Goal: Task Accomplishment & Management: Manage account settings

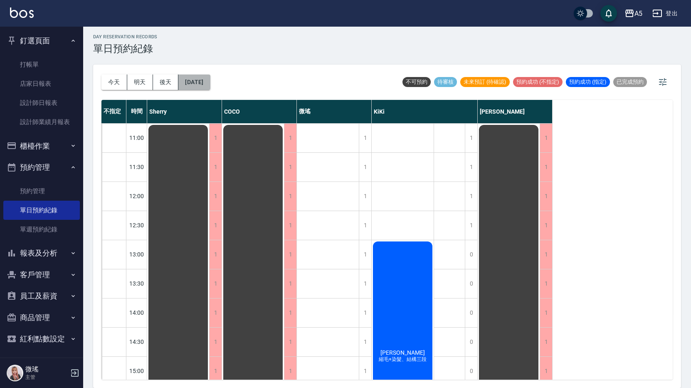
click at [205, 75] on button "[DATE]" at bounding box center [194, 81] width 32 height 15
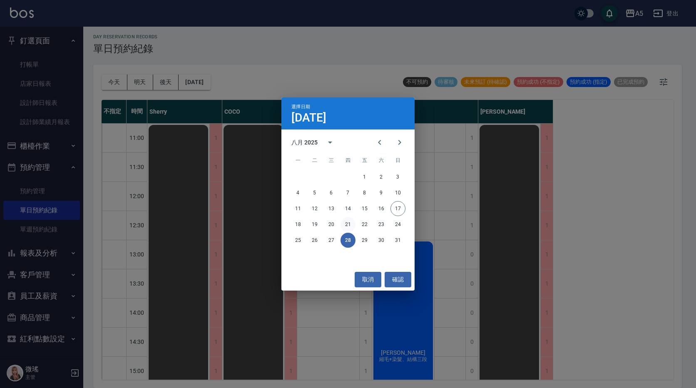
click at [349, 224] on button "21" at bounding box center [347, 224] width 15 height 15
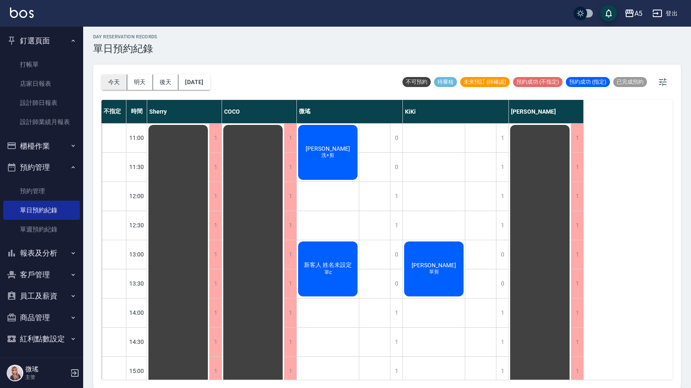
click at [119, 82] on button "今天" at bounding box center [115, 81] width 26 height 15
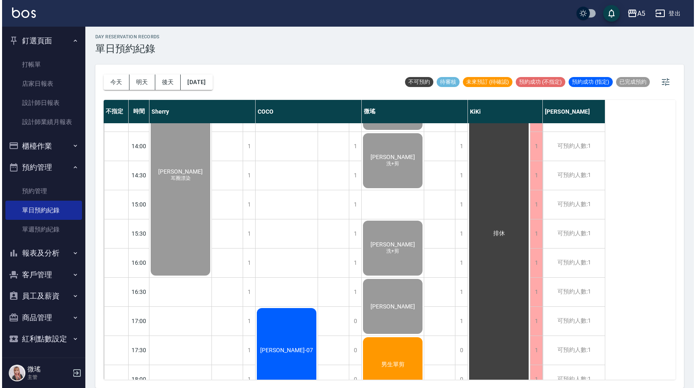
scroll to position [250, 0]
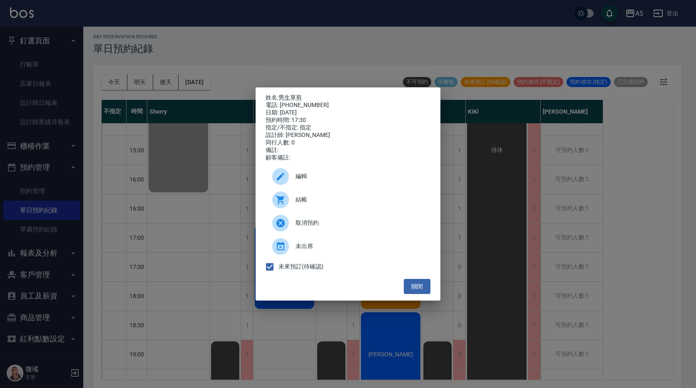
click at [304, 204] on span "結帳" at bounding box center [359, 199] width 128 height 9
click at [424, 294] on button "關閉" at bounding box center [417, 286] width 27 height 15
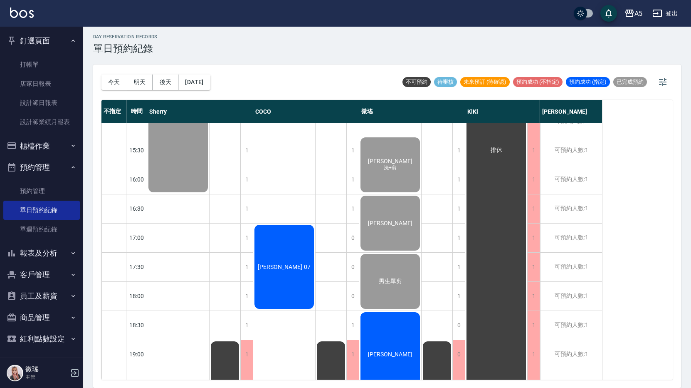
drag, startPoint x: 414, startPoint y: 327, endPoint x: 406, endPoint y: 330, distance: 9.0
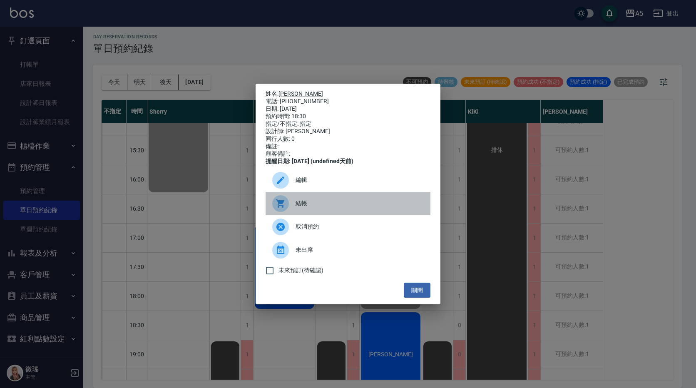
click at [328, 207] on span "結帳" at bounding box center [359, 203] width 128 height 9
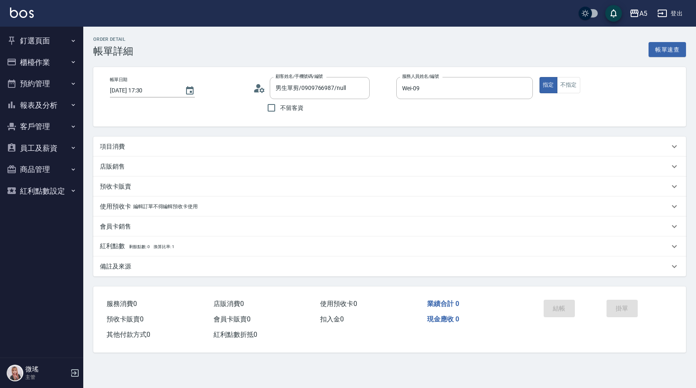
click at [124, 147] on p "項目消費" at bounding box center [112, 146] width 25 height 9
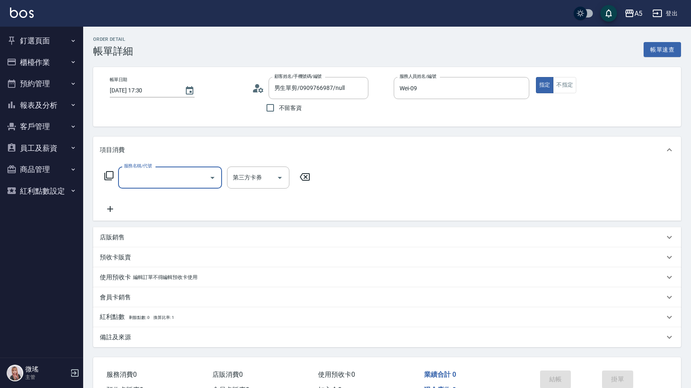
click at [134, 175] on input "服務名稱/代號" at bounding box center [164, 177] width 84 height 15
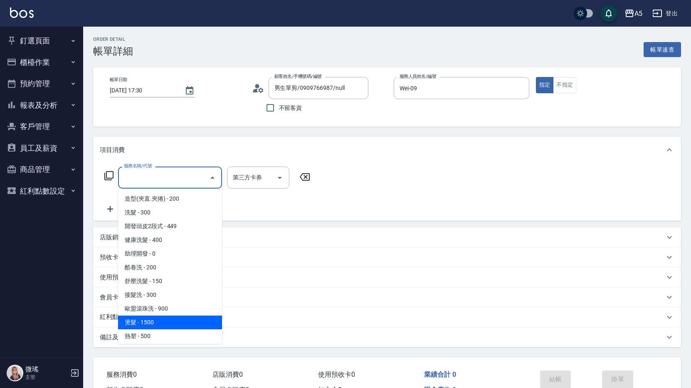
scroll to position [83, 0]
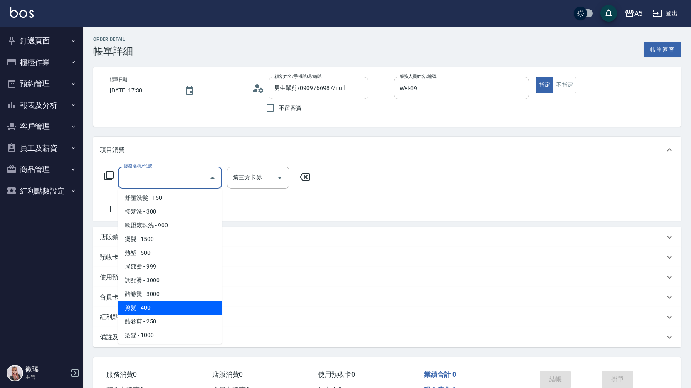
click at [148, 308] on span "剪髮 - 400" at bounding box center [170, 308] width 104 height 14
type input "剪髮(401)"
type input "40"
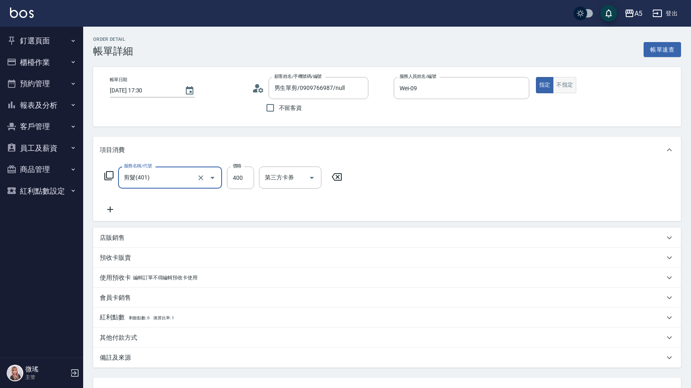
click at [563, 89] on button "不指定" at bounding box center [564, 85] width 23 height 16
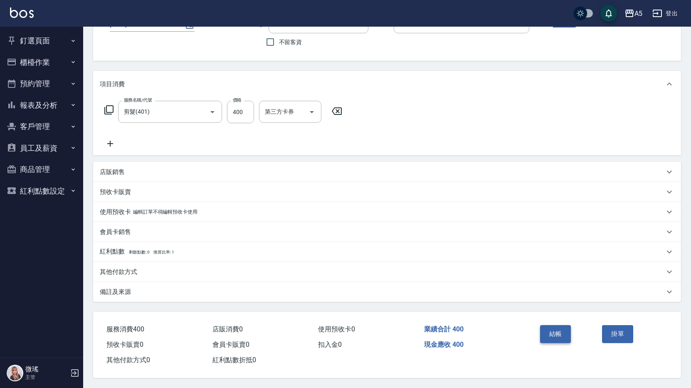
click at [560, 333] on button "結帳" at bounding box center [555, 333] width 31 height 17
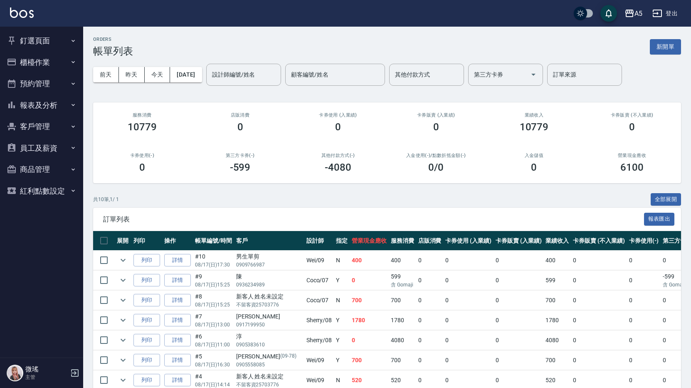
scroll to position [101, 0]
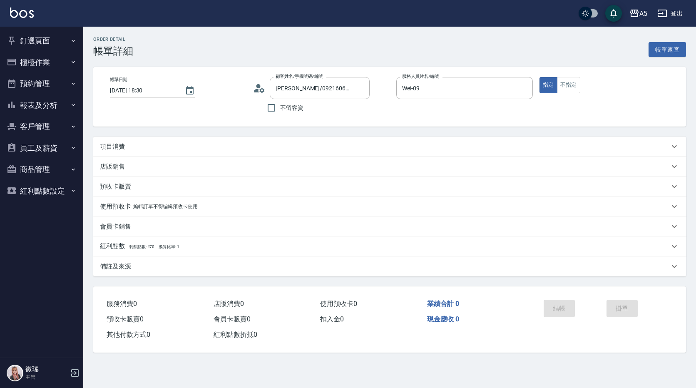
click at [106, 145] on p "項目消費" at bounding box center [112, 146] width 25 height 9
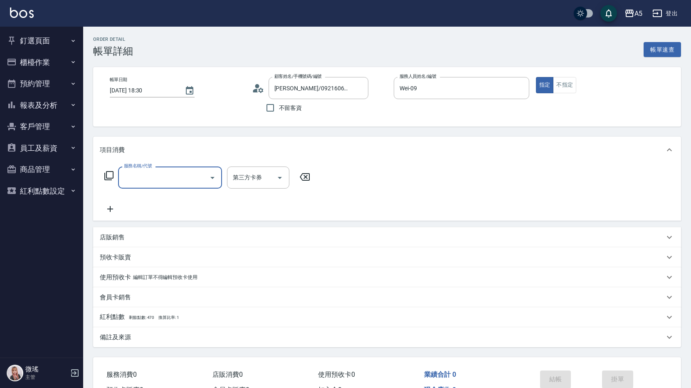
click at [154, 176] on input "服務名稱/代號" at bounding box center [164, 177] width 84 height 15
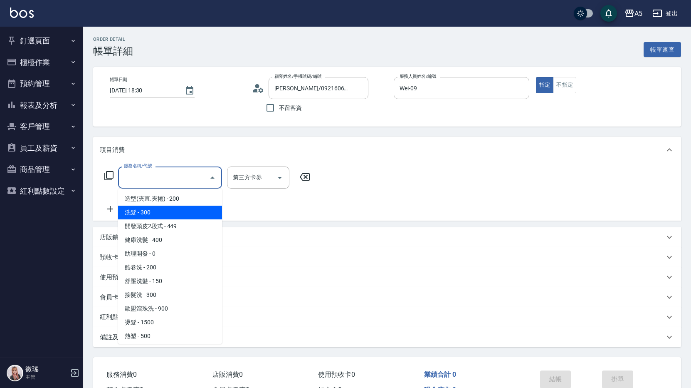
click at [164, 217] on span "洗髮 - 300" at bounding box center [170, 213] width 104 height 14
type input "洗髮(201)"
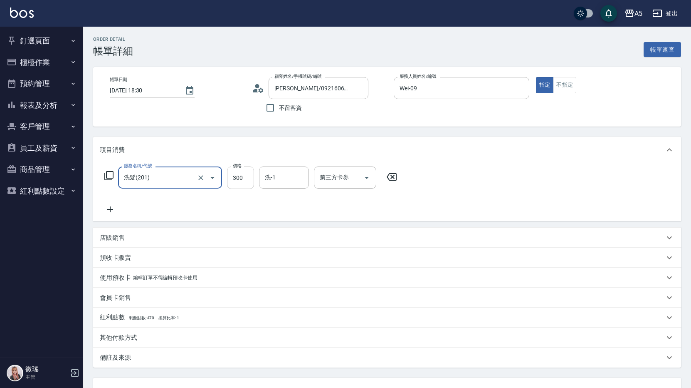
click at [240, 178] on input "300" at bounding box center [240, 177] width 27 height 22
type input "0"
type input "40"
type input "400"
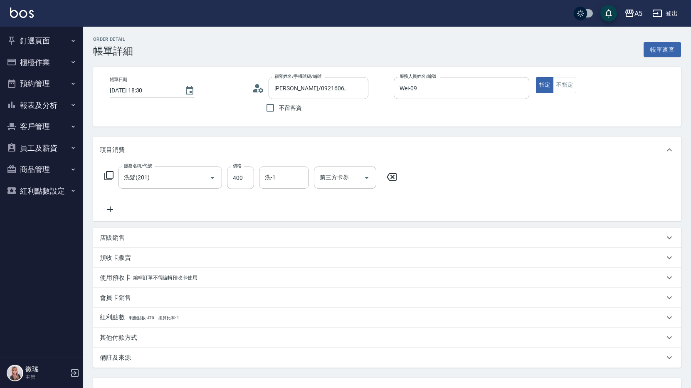
click at [169, 216] on div "服務名稱/代號 洗髮(201) 服務名稱/代號 價格 400 價格 洗-1 洗-1 第三方卡券 第三方卡券" at bounding box center [387, 192] width 588 height 58
click at [114, 211] on icon at bounding box center [110, 209] width 21 height 10
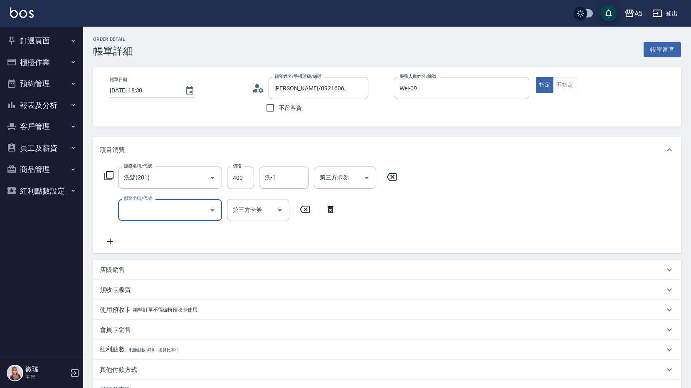
drag, startPoint x: 129, startPoint y: 216, endPoint x: 156, endPoint y: 215, distance: 26.2
click at [133, 213] on input "服務名稱/代號" at bounding box center [164, 210] width 84 height 15
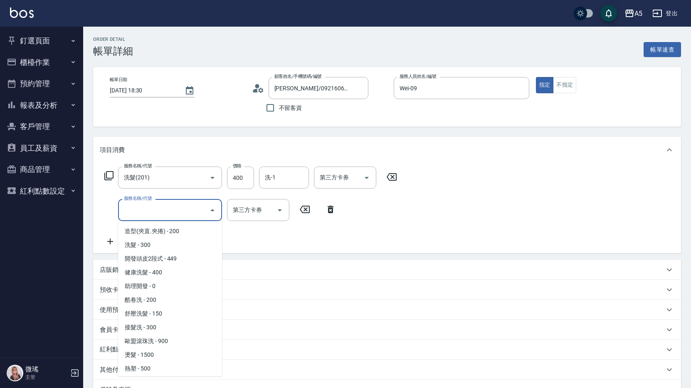
scroll to position [166, 0]
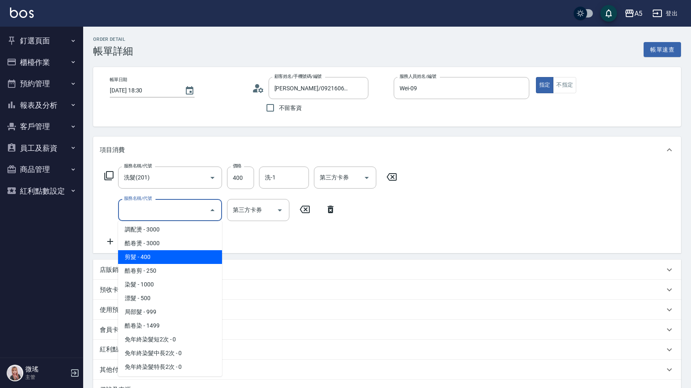
click at [145, 255] on span "剪髮 - 400" at bounding box center [170, 257] width 104 height 14
type input "80"
type input "剪髮(401)"
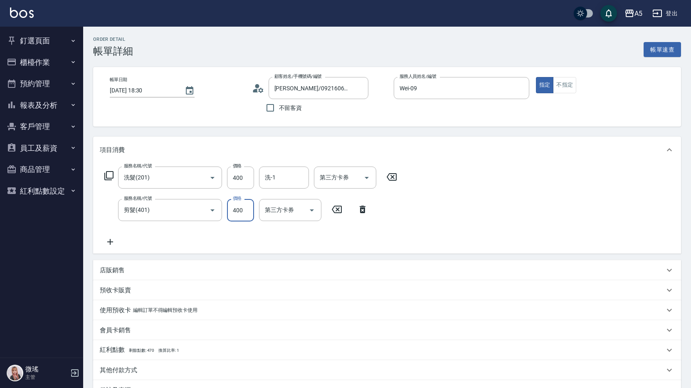
click at [248, 214] on input "400" at bounding box center [240, 210] width 27 height 22
click at [153, 220] on div "剪髮(401) 服務名稱/代號" at bounding box center [170, 210] width 104 height 22
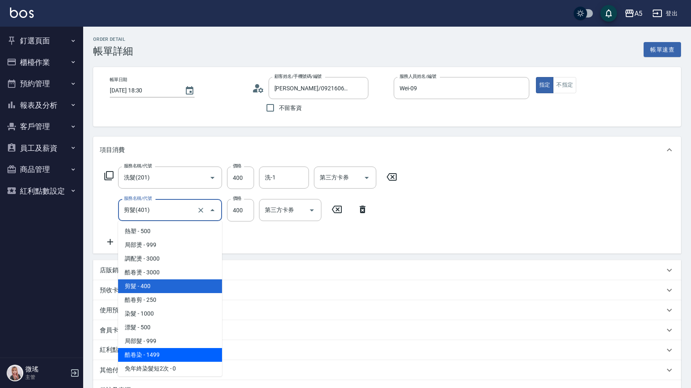
scroll to position [262, 0]
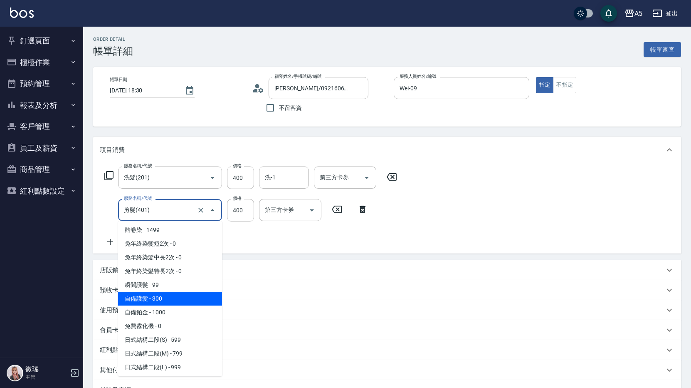
click at [176, 299] on span "自備護髮 - 300" at bounding box center [170, 299] width 104 height 14
type input "70"
type input "自備護髮(601)"
type input "300"
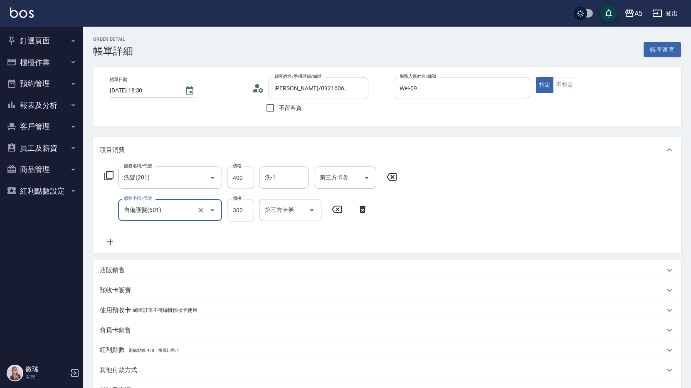
click at [238, 219] on input "300" at bounding box center [240, 210] width 27 height 22
type input "40"
type input "400"
type input "80"
type input "400"
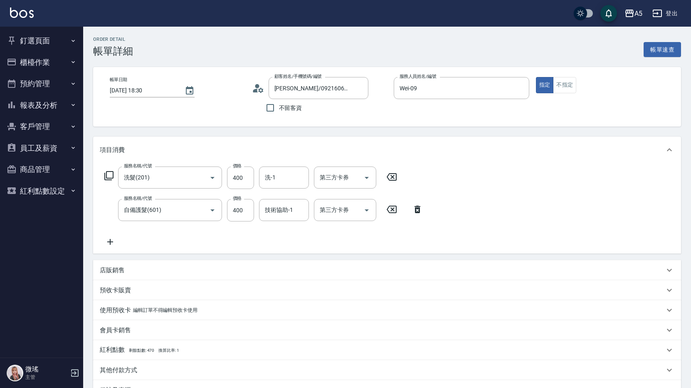
click at [460, 191] on div "服務名稱/代號 洗髮(201) 服務名稱/代號 價格 400 價格 洗-1 洗-1 第三方卡券 第三方卡券 服務名稱/代號 自備護髮(601) 服務名稱/代號…" at bounding box center [387, 208] width 588 height 90
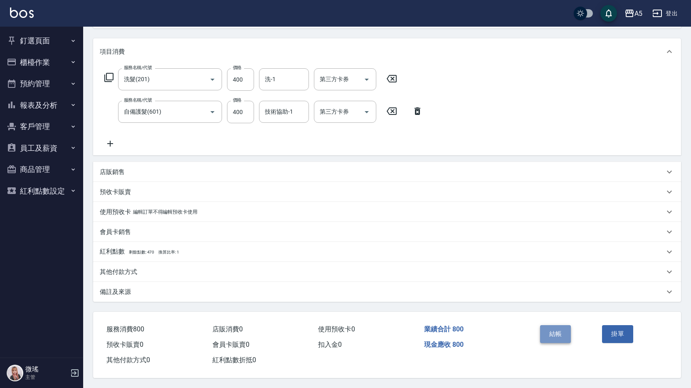
click at [556, 332] on button "結帳" at bounding box center [555, 333] width 31 height 17
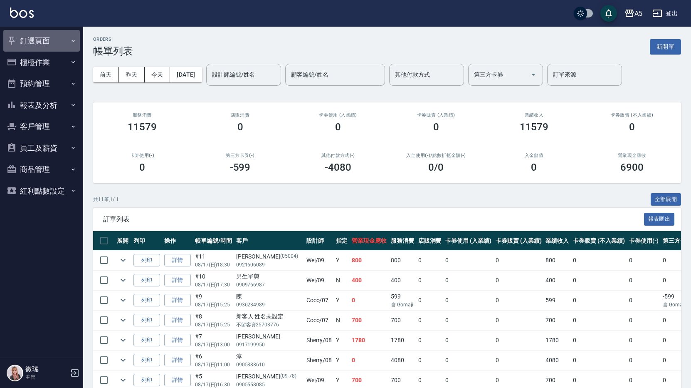
click at [40, 39] on button "釘選頁面" at bounding box center [41, 41] width 77 height 22
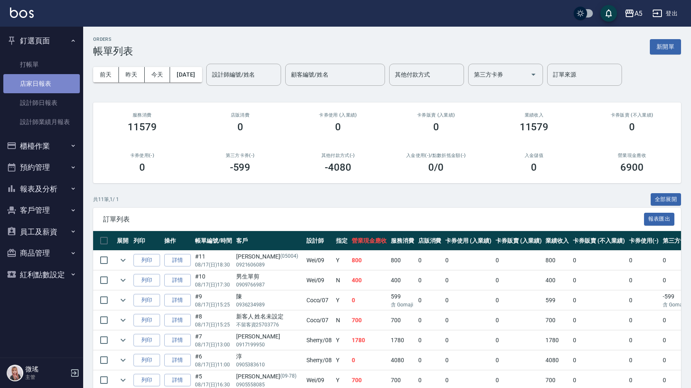
click at [47, 87] on link "店家日報表" at bounding box center [41, 83] width 77 height 19
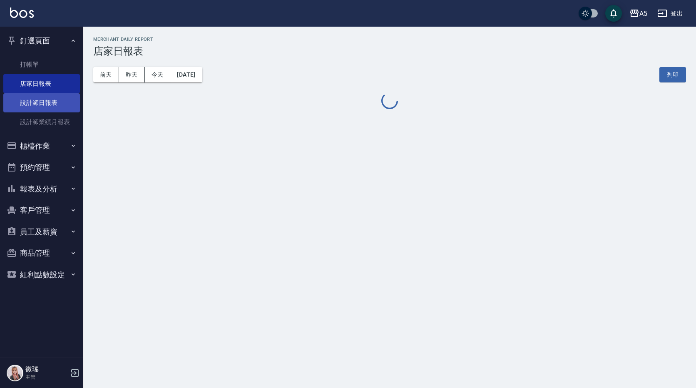
click at [50, 103] on link "設計師日報表" at bounding box center [41, 102] width 77 height 19
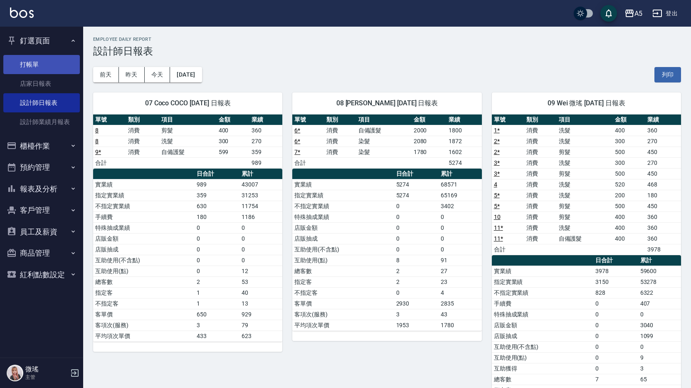
click at [38, 67] on link "打帳單" at bounding box center [41, 64] width 77 height 19
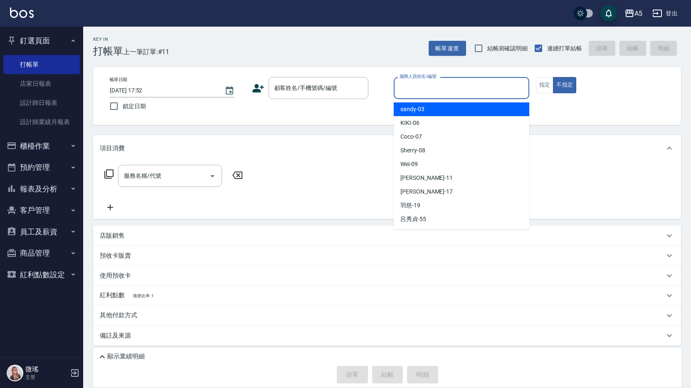
click at [446, 84] on input "服務人員姓名/編號" at bounding box center [462, 88] width 128 height 15
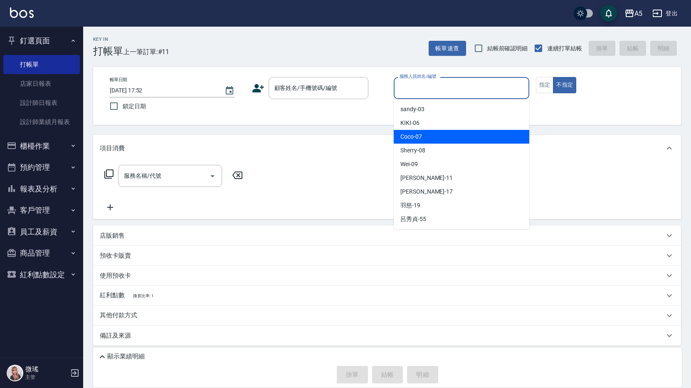
click at [451, 137] on div "Coco -07" at bounding box center [462, 137] width 136 height 14
type input "Coco-07"
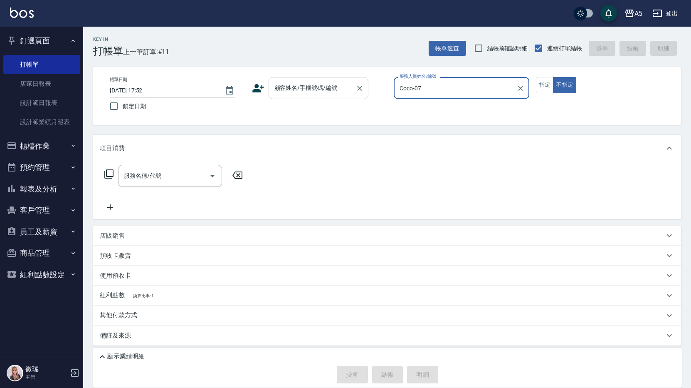
click at [292, 88] on div "顧客姓名/手機號碼/編號 顧客姓名/手機號碼/編號" at bounding box center [319, 88] width 100 height 22
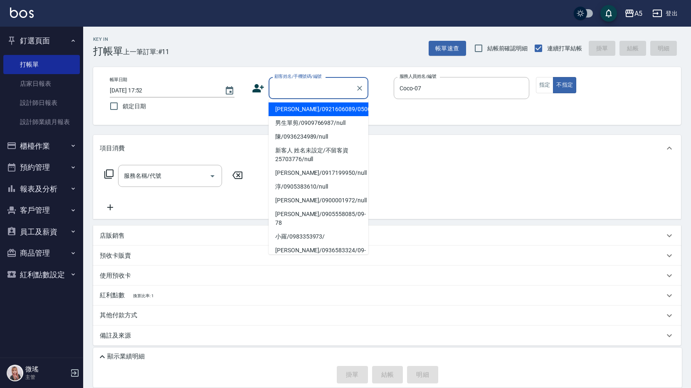
click at [302, 90] on input "顧客姓名/手機號碼/編號" at bounding box center [313, 88] width 80 height 15
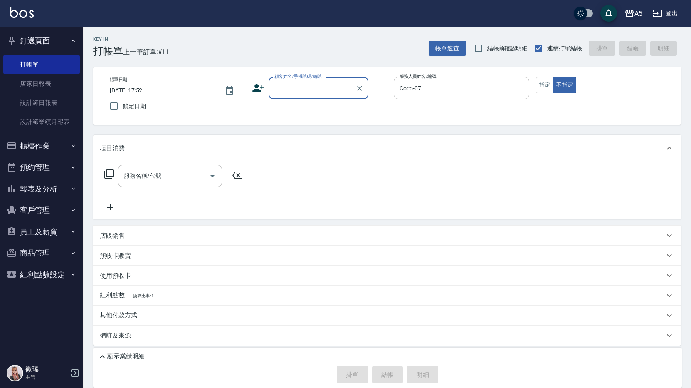
click at [302, 90] on input "顧客姓名/手機號碼/編號" at bounding box center [313, 88] width 80 height 15
type input "07"
click at [164, 175] on input "服務名稱/代號" at bounding box center [164, 175] width 84 height 15
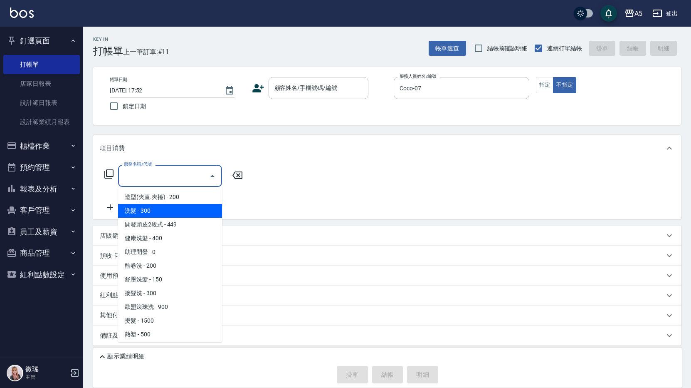
click at [168, 211] on span "洗髮 - 300" at bounding box center [170, 211] width 104 height 14
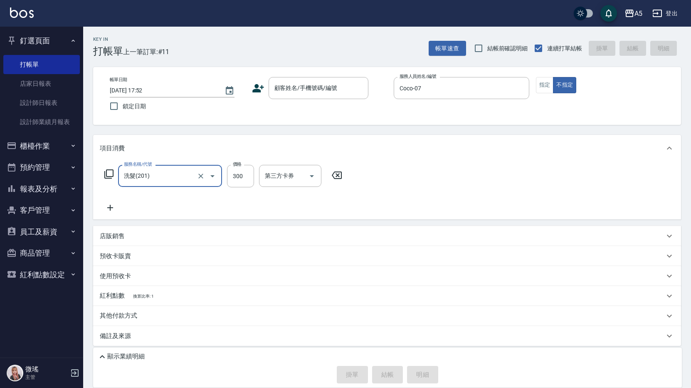
type input "洗髮(201)"
click at [105, 173] on icon at bounding box center [108, 173] width 9 height 9
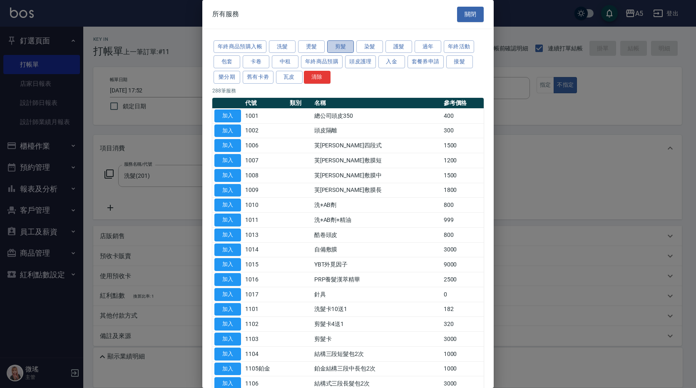
click at [339, 46] on button "剪髮" at bounding box center [340, 46] width 27 height 13
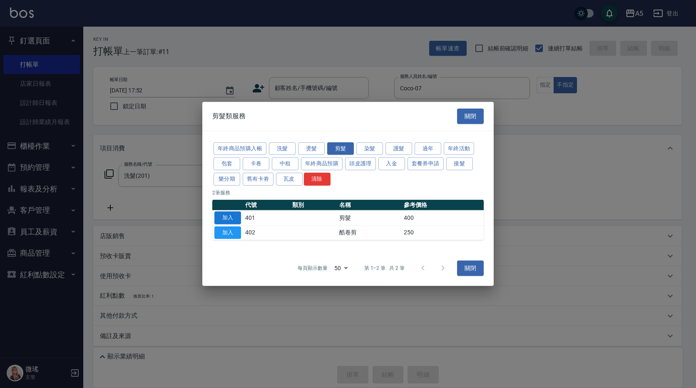
click at [223, 221] on button "加入" at bounding box center [227, 217] width 27 height 13
type input "70"
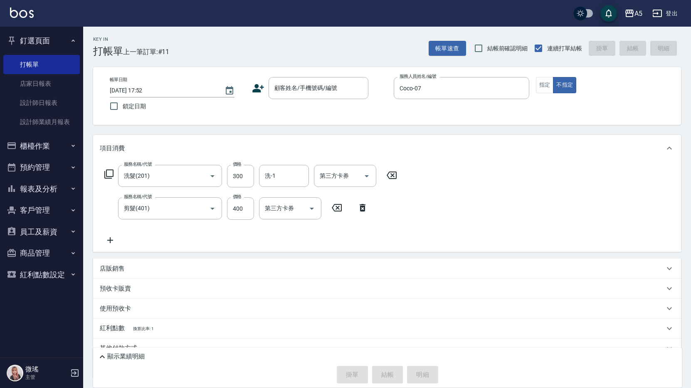
scroll to position [36, 0]
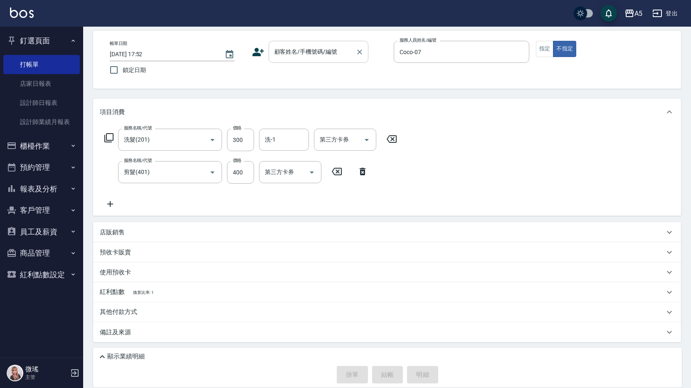
click at [305, 55] on input "顧客姓名/手機號碼/編號" at bounding box center [313, 52] width 80 height 15
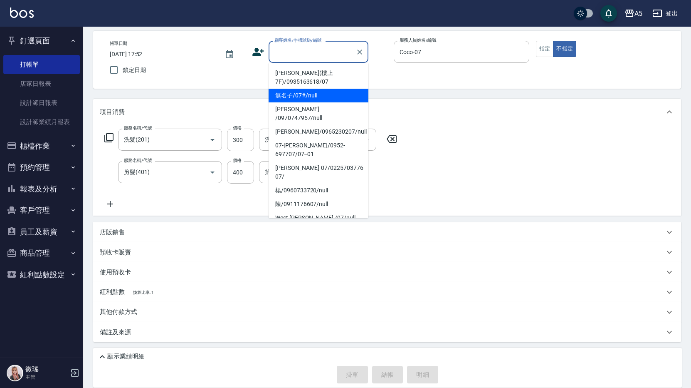
click at [316, 95] on li "無名子/07#/null" at bounding box center [319, 96] width 100 height 14
type input "無名子/07#/null"
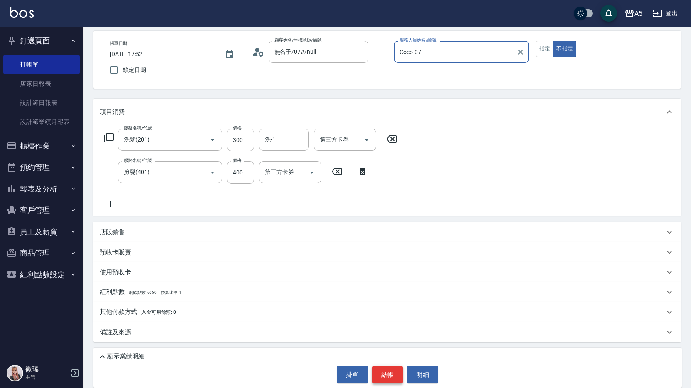
click at [390, 376] on button "結帳" at bounding box center [387, 374] width 31 height 17
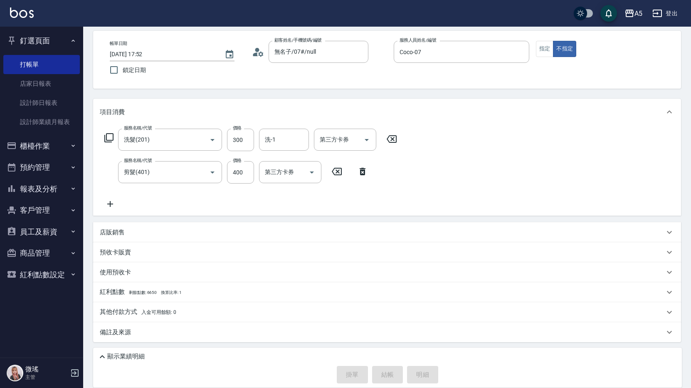
type input "0"
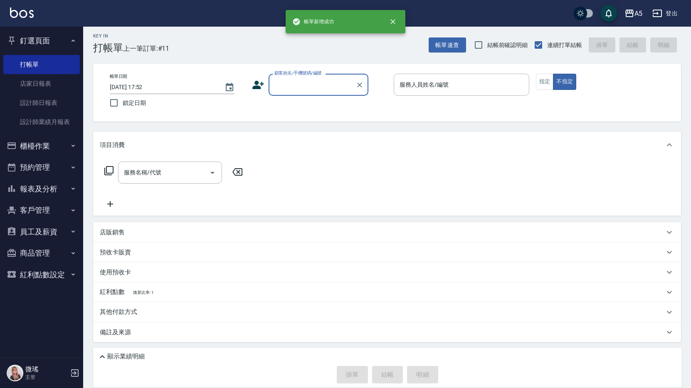
scroll to position [3, 0]
click at [44, 193] on button "報表及分析" at bounding box center [41, 189] width 77 height 22
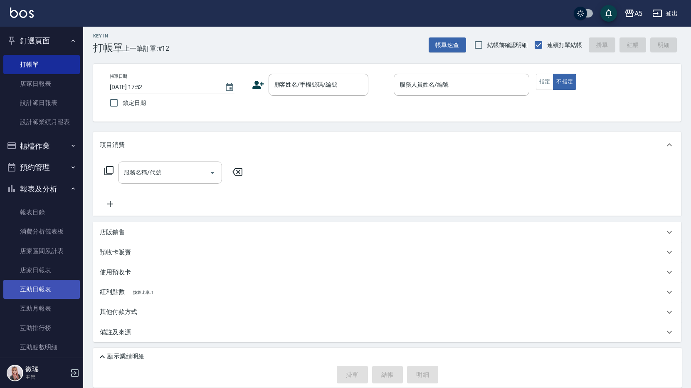
scroll to position [125, 0]
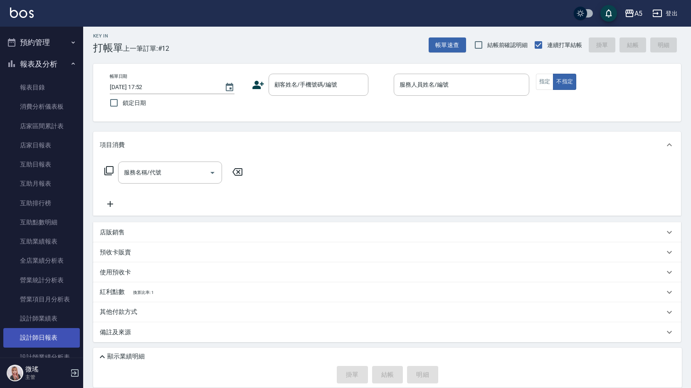
click at [42, 335] on link "設計師日報表" at bounding box center [41, 337] width 77 height 19
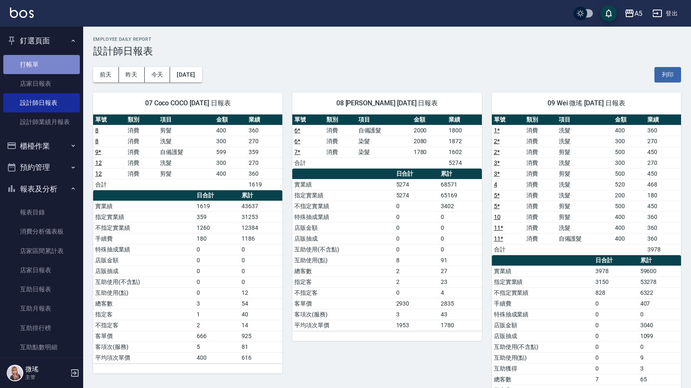
click at [43, 62] on link "打帳單" at bounding box center [41, 64] width 77 height 19
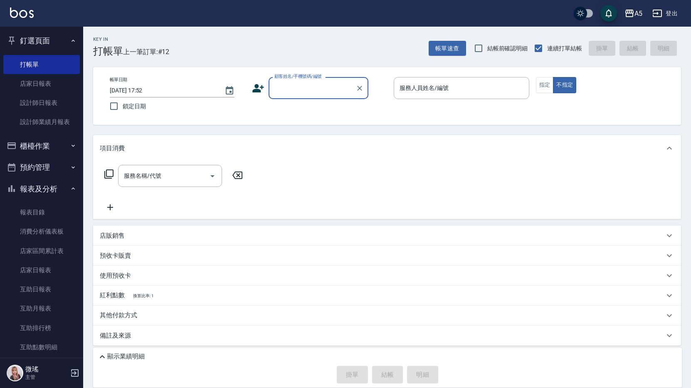
click at [62, 164] on button "預約管理" at bounding box center [41, 167] width 77 height 22
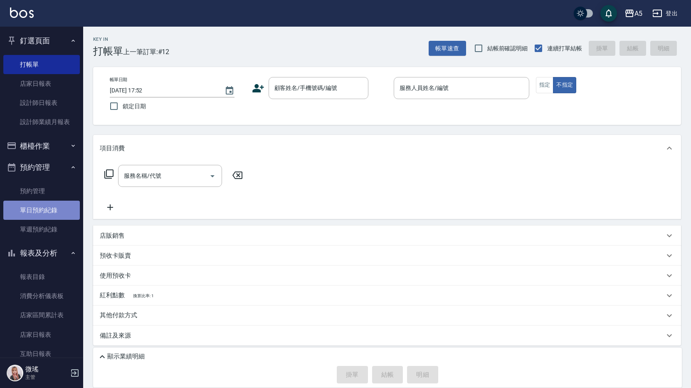
click at [55, 211] on link "單日預約紀錄" at bounding box center [41, 210] width 77 height 19
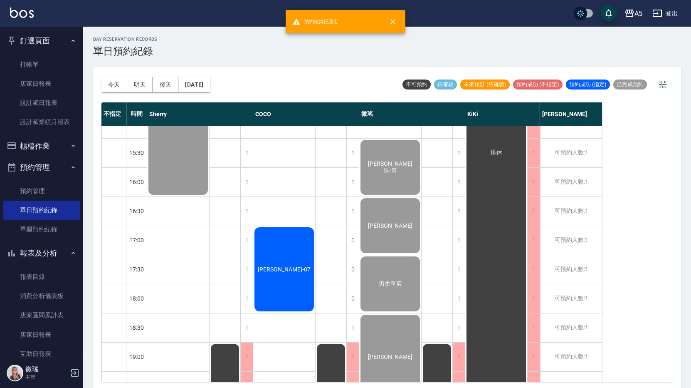
scroll to position [275, 0]
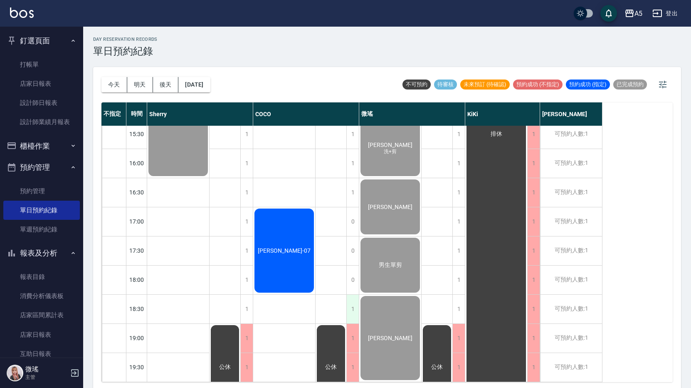
click at [350, 300] on div "1" at bounding box center [353, 309] width 12 height 29
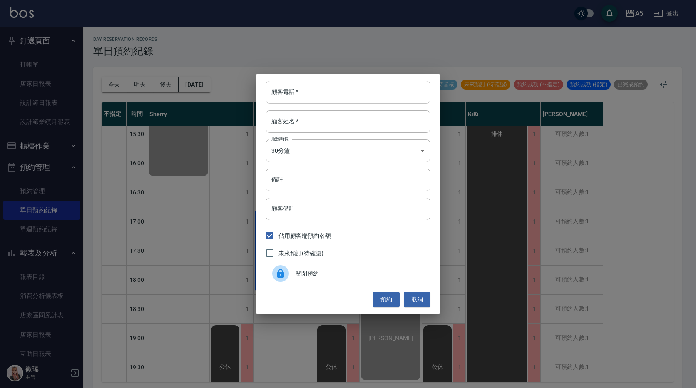
click at [368, 89] on input "顧客電話   *" at bounding box center [347, 92] width 165 height 22
type input "0988000269"
click at [349, 117] on input "顧客姓名   *" at bounding box center [347, 121] width 165 height 22
type input "周先生洗剪"
click at [325, 252] on div "未來預訂(待確認)" at bounding box center [347, 252] width 165 height 17
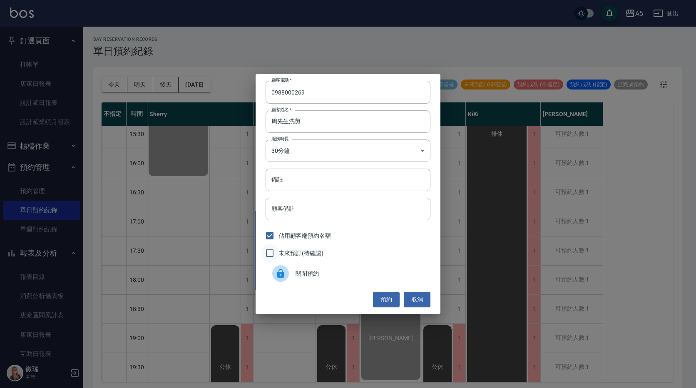
click at [275, 253] on input "未來預訂(待確認)" at bounding box center [269, 252] width 17 height 17
checkbox input "true"
click at [390, 296] on button "預約" at bounding box center [386, 299] width 27 height 15
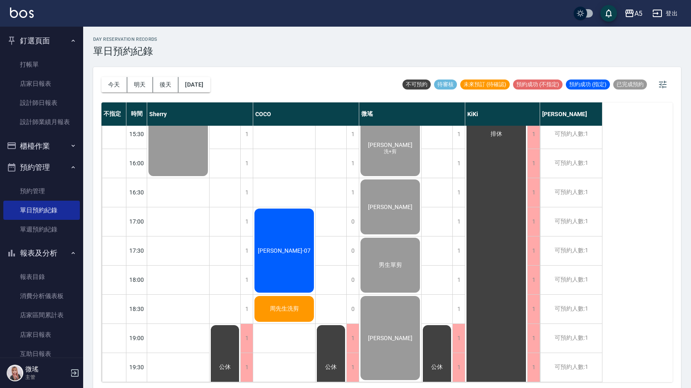
drag, startPoint x: 642, startPoint y: 287, endPoint x: 639, endPoint y: 216, distance: 70.8
click at [642, 275] on div "不指定 時間 Sherry COCO 微瑤 KiKi 黃品旋 11:00 11:30 12:00 12:30 13:00 13:30 14:00 14:30 …" at bounding box center [388, 242] width 572 height 280
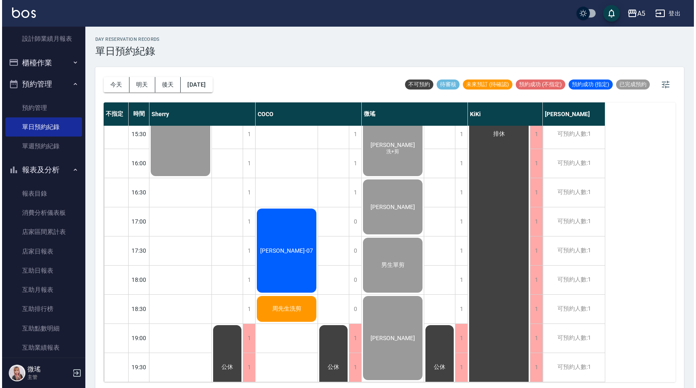
scroll to position [0, 0]
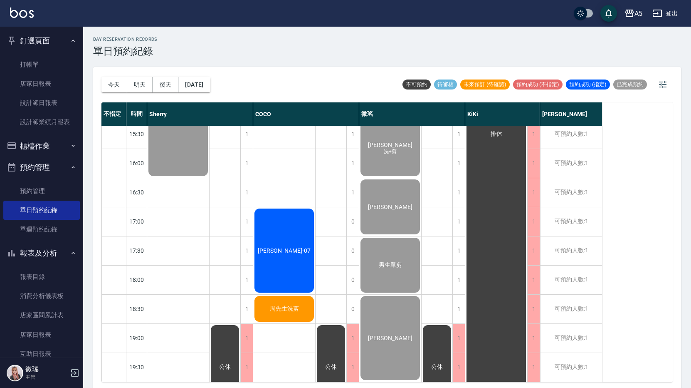
click at [30, 42] on button "釘選頁面" at bounding box center [41, 41] width 77 height 22
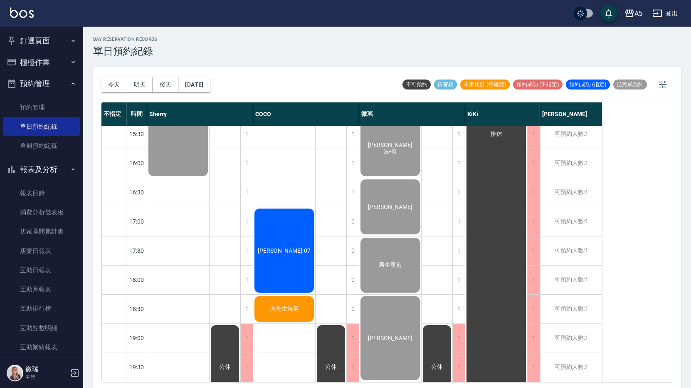
click at [40, 64] on button "櫃檯作業" at bounding box center [41, 63] width 77 height 22
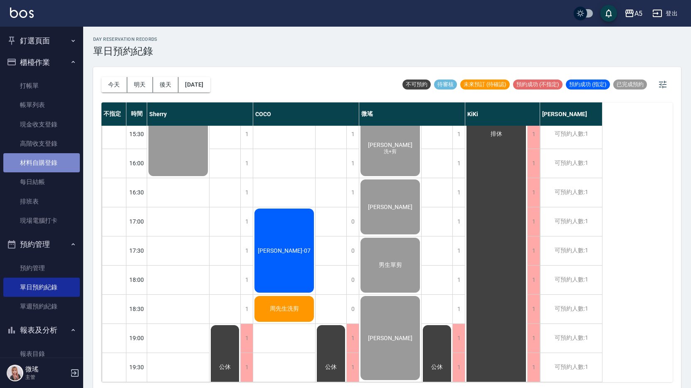
click at [59, 156] on link "材料自購登錄" at bounding box center [41, 162] width 77 height 19
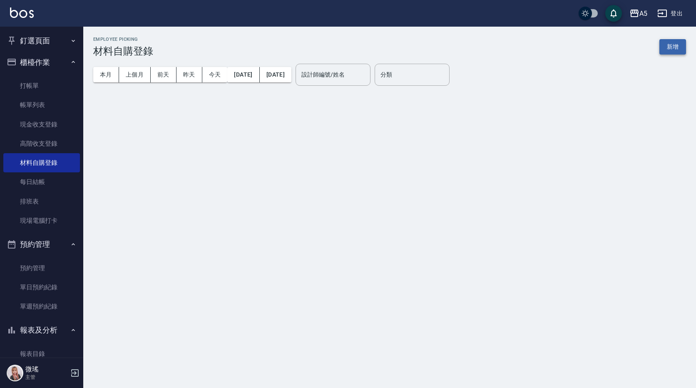
click at [673, 49] on button "新增" at bounding box center [672, 46] width 27 height 15
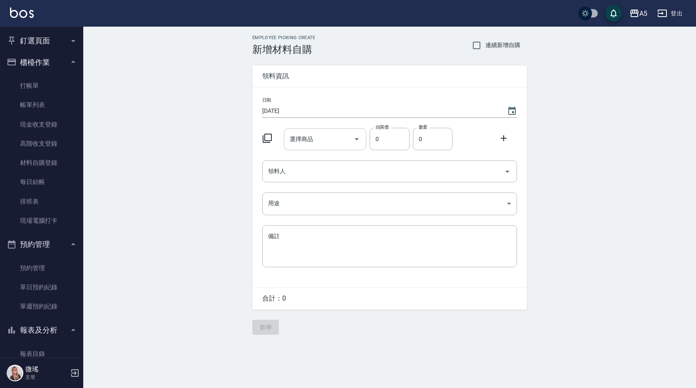
click at [313, 136] on input "選擇商品" at bounding box center [318, 139] width 63 height 15
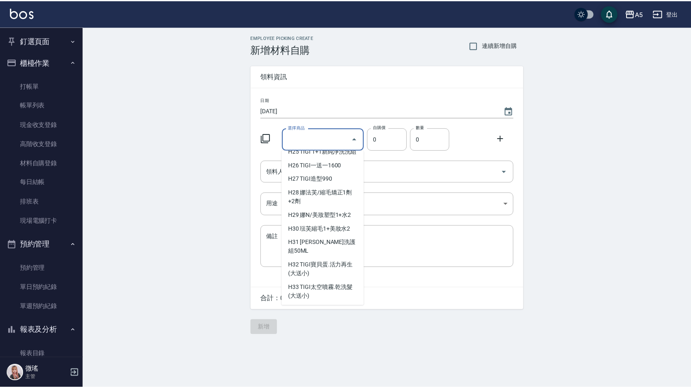
scroll to position [5741, 0]
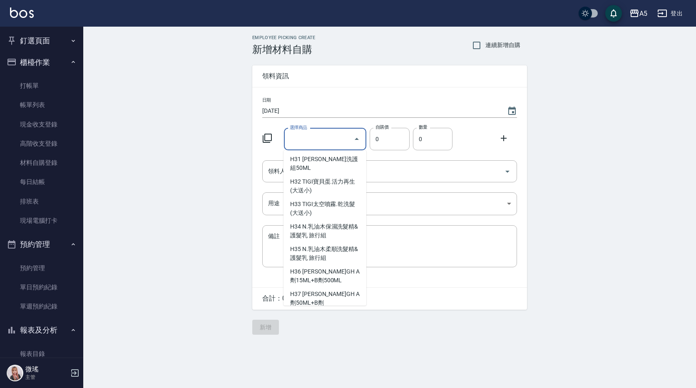
type input "喬娜斯新品玻尿酸洗護組500ML"
type input "330"
type input "1"
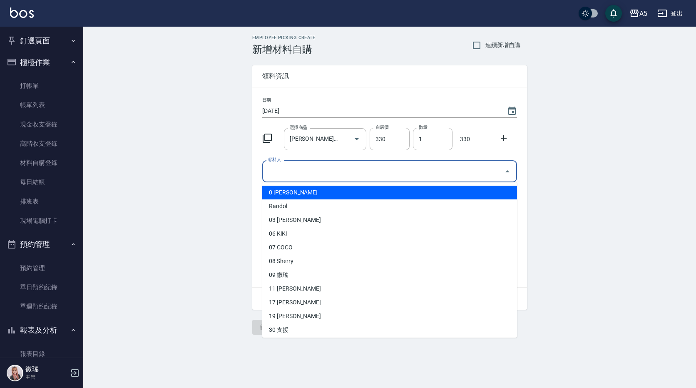
click at [356, 167] on input "領料人" at bounding box center [383, 171] width 235 height 15
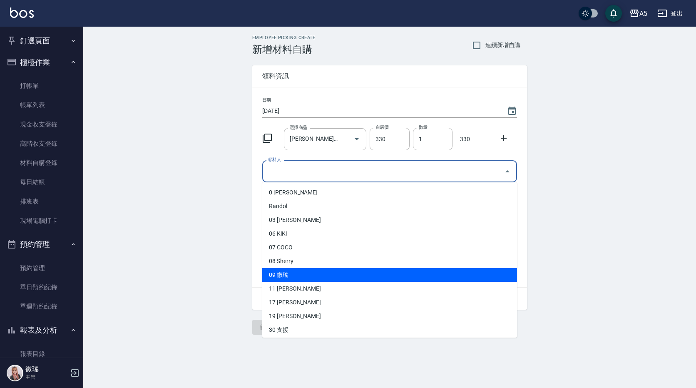
click at [305, 281] on li "09 微瑤" at bounding box center [389, 275] width 255 height 14
type input "微瑤"
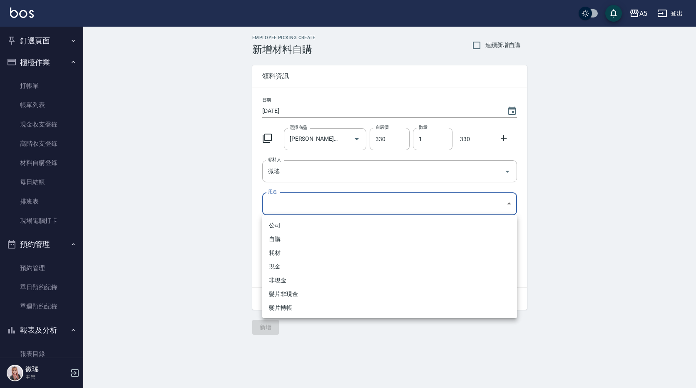
click at [309, 203] on body "A5 登出 釘選頁面 打帳單 店家日報表 設計師日報表 設計師業績月報表 櫃檯作業 打帳單 帳單列表 現金收支登錄 高階收支登錄 材料自購登錄 每日結帳 排班…" at bounding box center [348, 194] width 696 height 388
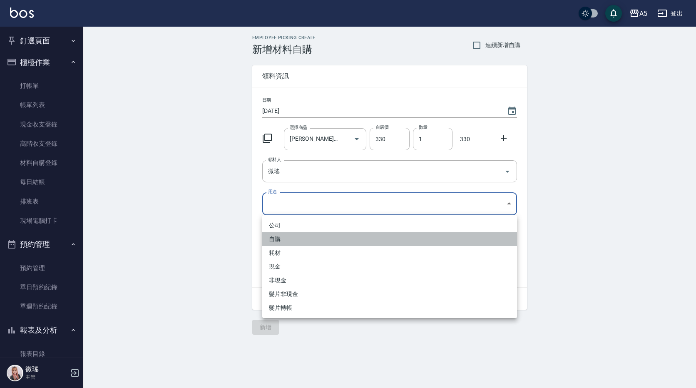
click at [287, 236] on li "自購" at bounding box center [389, 239] width 255 height 14
type input "自購"
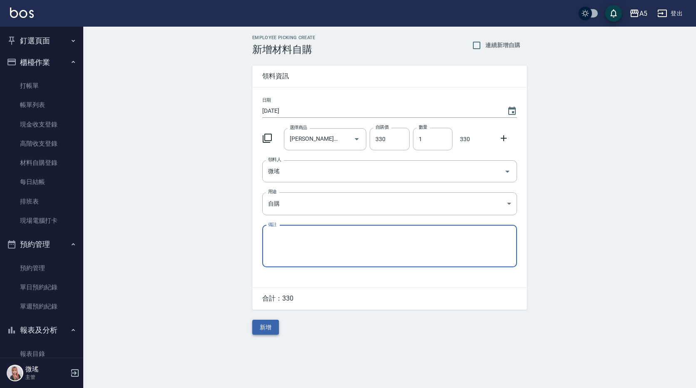
click at [274, 330] on button "新增" at bounding box center [265, 327] width 27 height 15
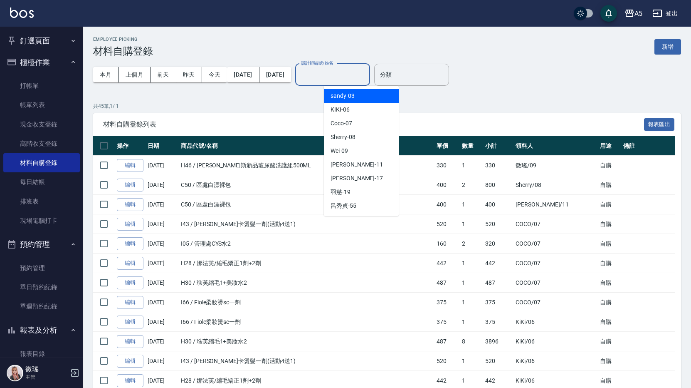
click at [347, 72] on input "設計師編號/姓名" at bounding box center [332, 74] width 67 height 15
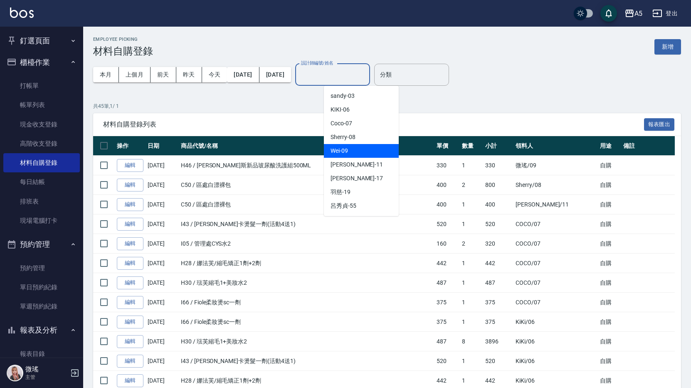
click at [355, 152] on div "Wei -09" at bounding box center [361, 151] width 75 height 14
type input "Wei-09"
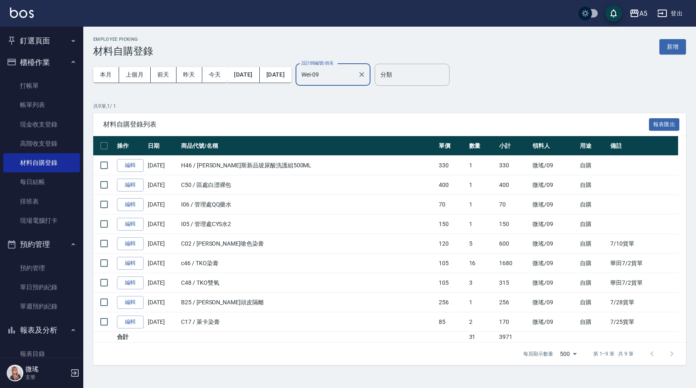
click at [25, 35] on button "釘選頁面" at bounding box center [41, 41] width 77 height 22
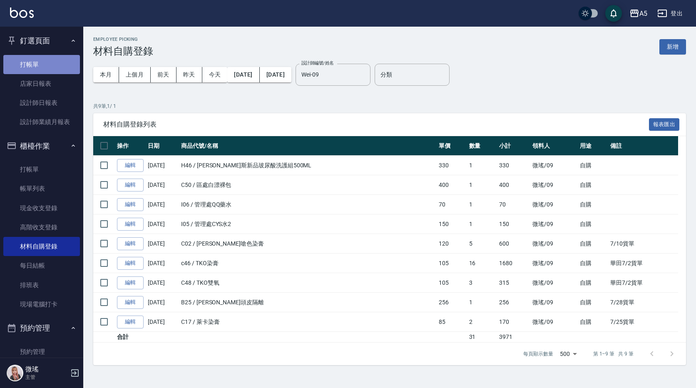
click at [44, 64] on link "打帳單" at bounding box center [41, 64] width 77 height 19
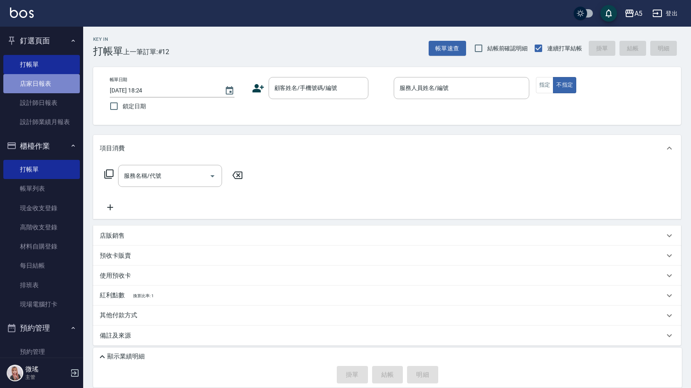
click at [48, 86] on link "店家日報表" at bounding box center [41, 83] width 77 height 19
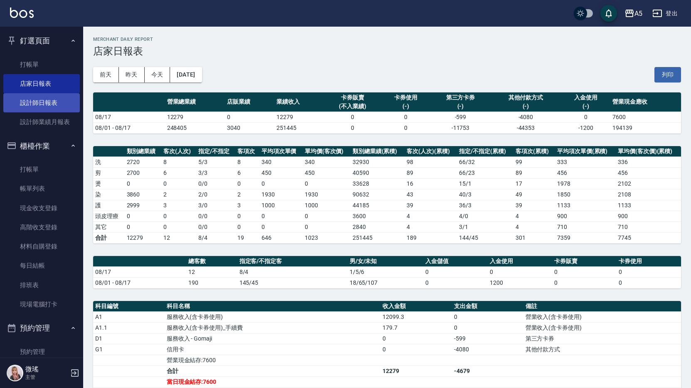
click at [30, 108] on link "設計師日報表" at bounding box center [41, 102] width 77 height 19
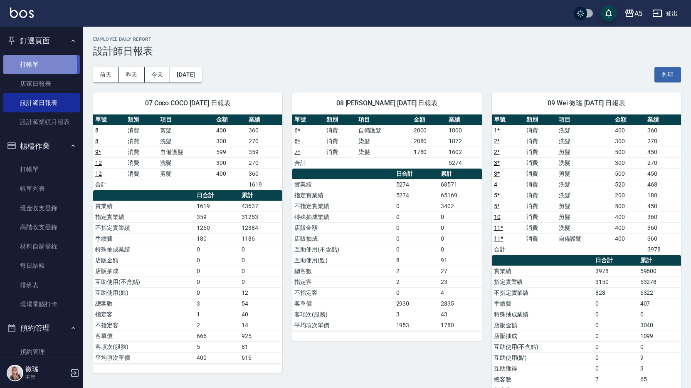
click at [22, 65] on link "打帳單" at bounding box center [41, 64] width 77 height 19
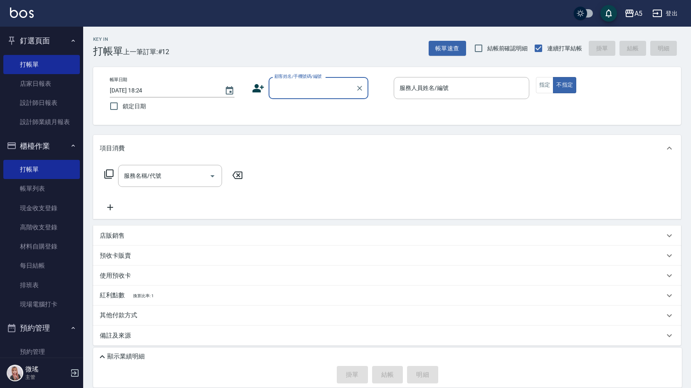
click at [312, 91] on input "顧客姓名/手機號碼/編號" at bounding box center [313, 88] width 80 height 15
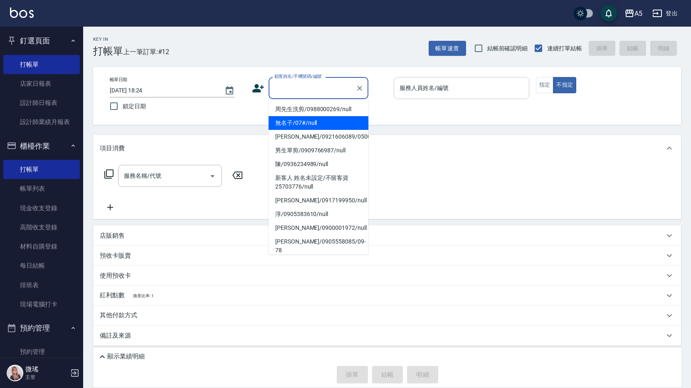
drag, startPoint x: 300, startPoint y: 126, endPoint x: 436, endPoint y: 96, distance: 139.0
click at [300, 126] on li "無名子/07#/null" at bounding box center [319, 123] width 100 height 14
type input "無名子/07#/null"
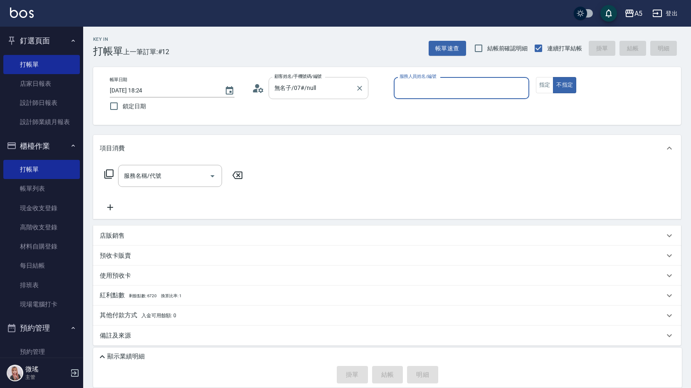
click at [352, 89] on input "無名子/07#/null" at bounding box center [313, 88] width 80 height 15
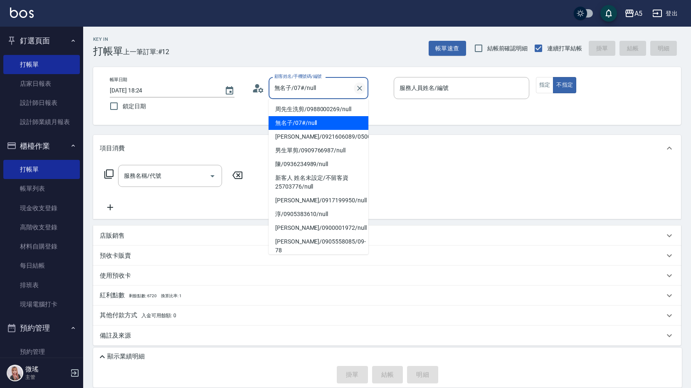
click at [360, 89] on icon "Clear" at bounding box center [360, 88] width 8 height 8
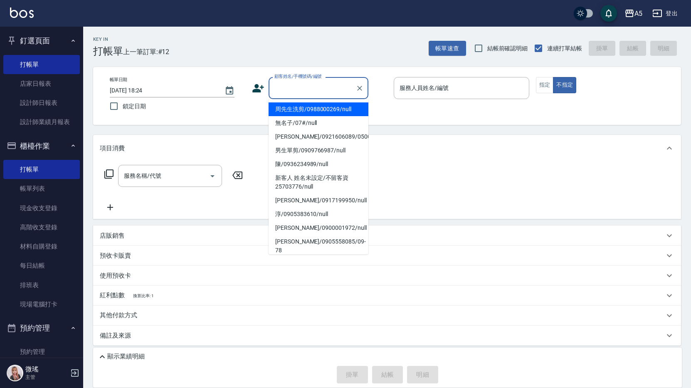
click at [330, 88] on input "顧客姓名/手機號碼/編號" at bounding box center [313, 88] width 80 height 15
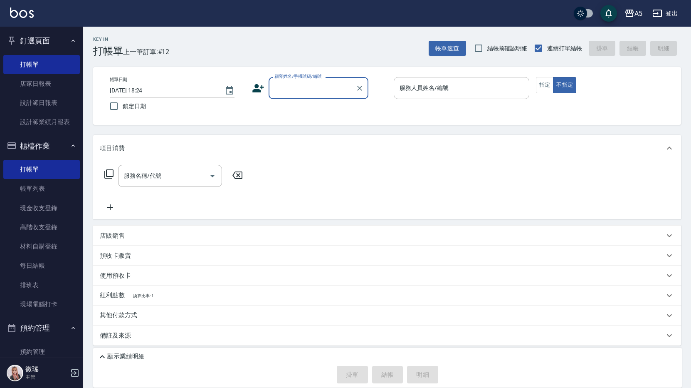
click at [322, 87] on input "顧客姓名/手機號碼/編號" at bounding box center [313, 88] width 80 height 15
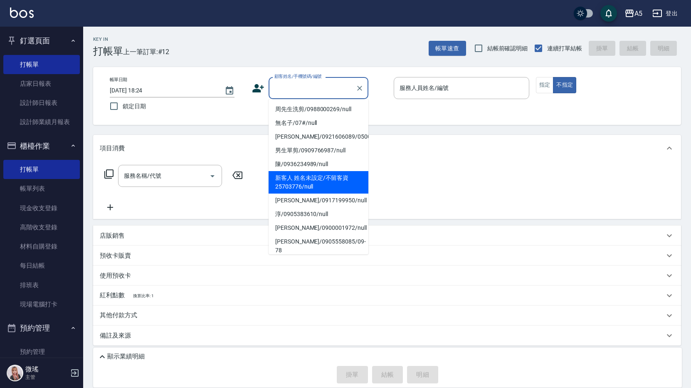
click at [317, 178] on li "新客人 姓名未設定/不留客資25703776/null" at bounding box center [319, 182] width 100 height 22
type input "新客人 姓名未設定/不留客資25703776/null"
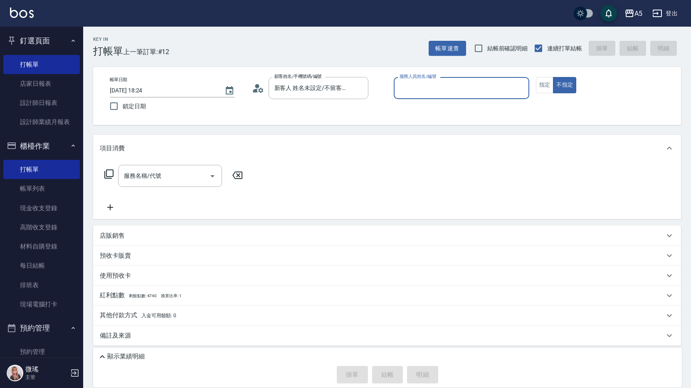
click at [436, 79] on label "服務人員姓名/編號" at bounding box center [418, 76] width 37 height 6
click at [436, 81] on input "服務人員姓名/編號" at bounding box center [462, 88] width 128 height 15
click at [436, 86] on input "服務人員姓名/編號" at bounding box center [462, 88] width 128 height 15
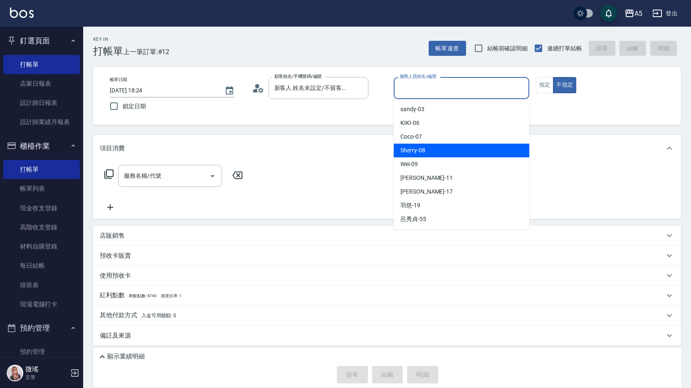
drag, startPoint x: 424, startPoint y: 153, endPoint x: 403, endPoint y: 154, distance: 21.3
click at [425, 151] on div "Sherry -08" at bounding box center [462, 151] width 136 height 14
type input "Sherry-08"
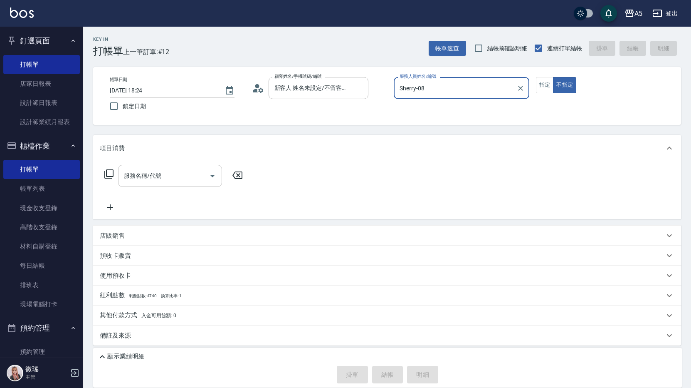
click at [162, 181] on input "服務名稱/代號" at bounding box center [164, 175] width 84 height 15
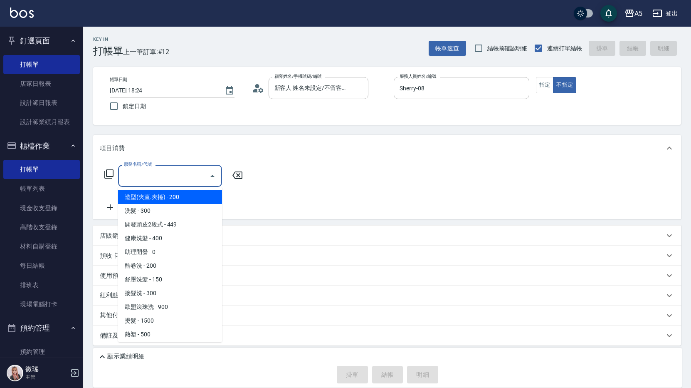
type input "5"
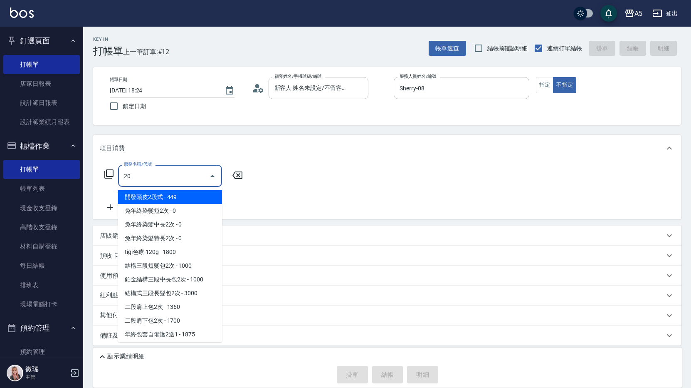
type input "201"
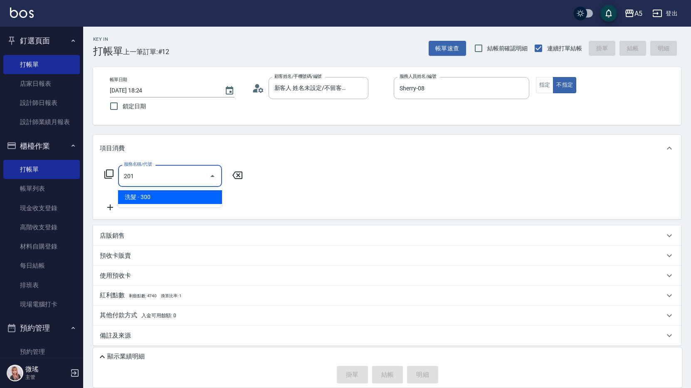
type input "30"
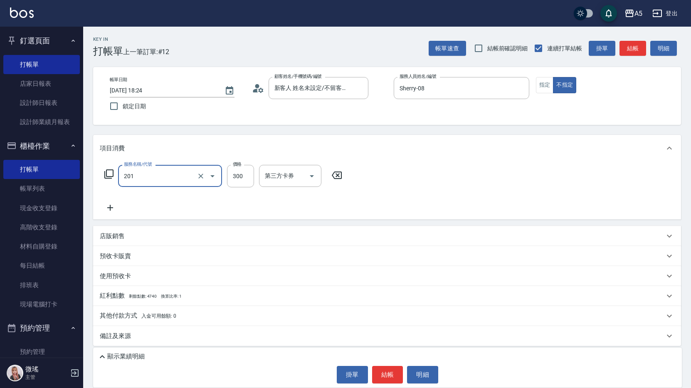
type input "洗髮(201)"
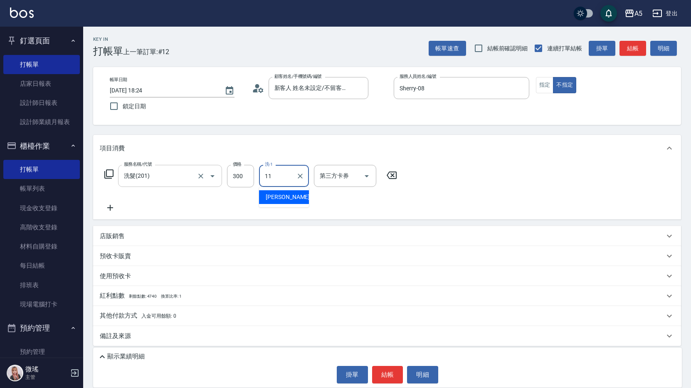
type input "葵葵-11"
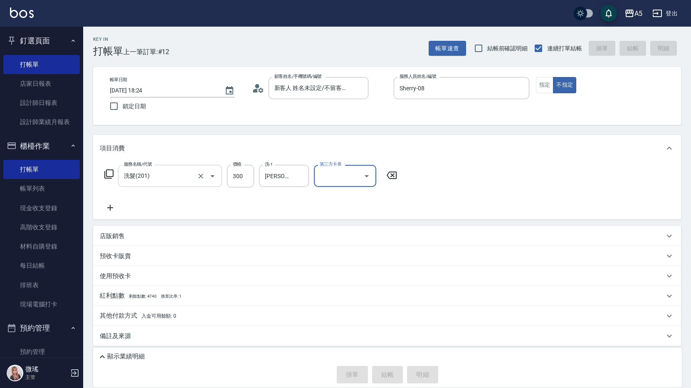
type input "2025/08/17 18:25"
type input "0"
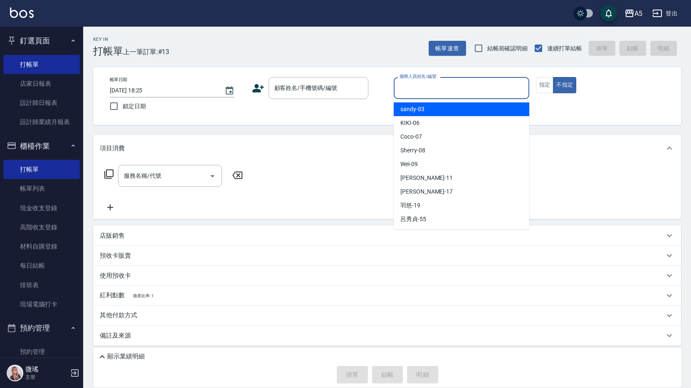
click at [461, 93] on input "服務人員姓名/編號" at bounding box center [462, 88] width 128 height 15
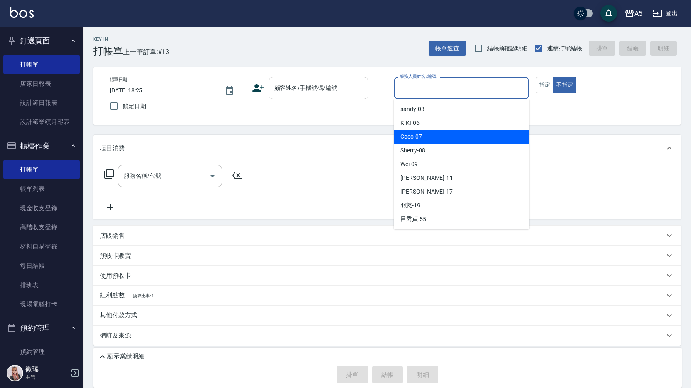
click at [449, 136] on div "Coco -07" at bounding box center [462, 137] width 136 height 14
type input "Coco-07"
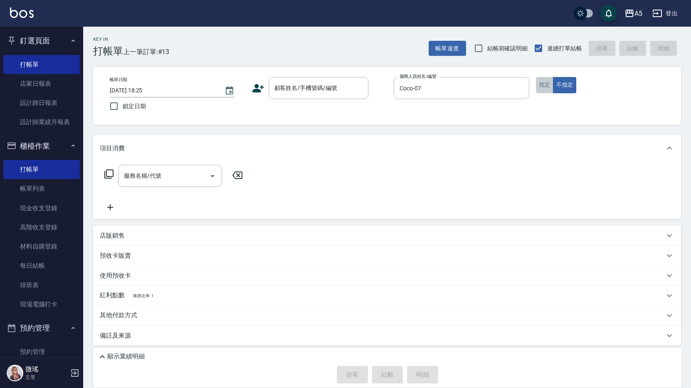
click at [542, 86] on button "指定" at bounding box center [545, 85] width 18 height 16
click at [319, 91] on input "顧客姓名/手機號碼/編號" at bounding box center [313, 88] width 80 height 15
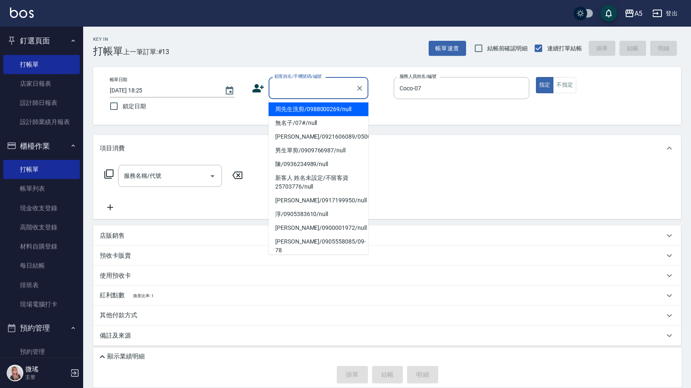
click at [319, 91] on input "顧客姓名/手機號碼/編號" at bounding box center [313, 88] width 80 height 15
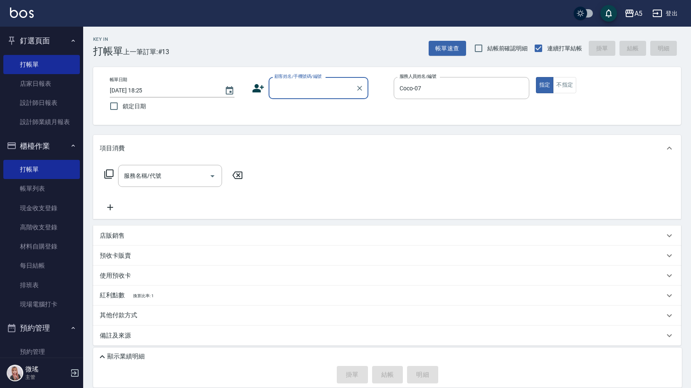
click at [319, 91] on input "顧客姓名/手機號碼/編號" at bounding box center [313, 88] width 80 height 15
type input "m"
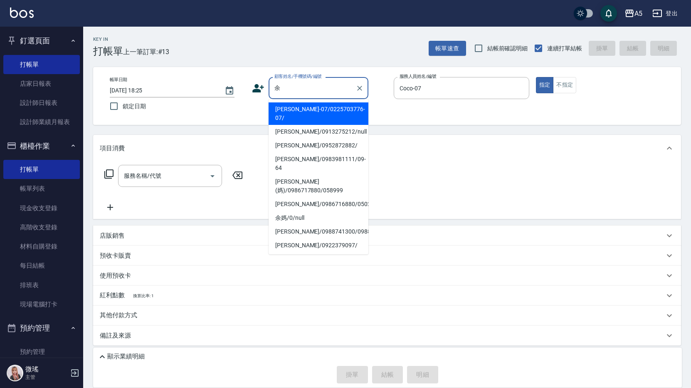
click at [297, 110] on li "余珮瑜-07/0225703776-07/" at bounding box center [319, 113] width 100 height 22
type input "余珮瑜-07/0225703776-07/"
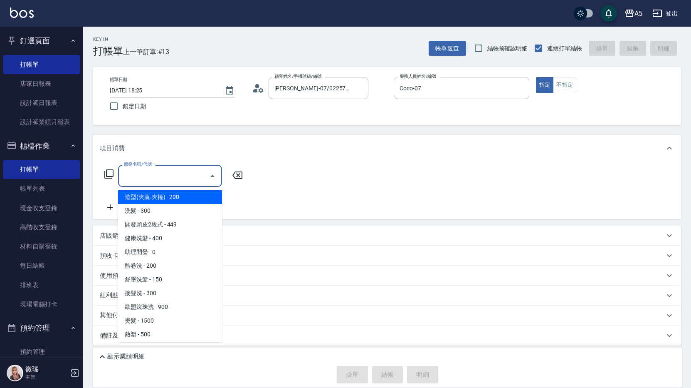
click at [126, 175] on div "服務名稱/代號 服務名稱/代號" at bounding box center [170, 176] width 104 height 22
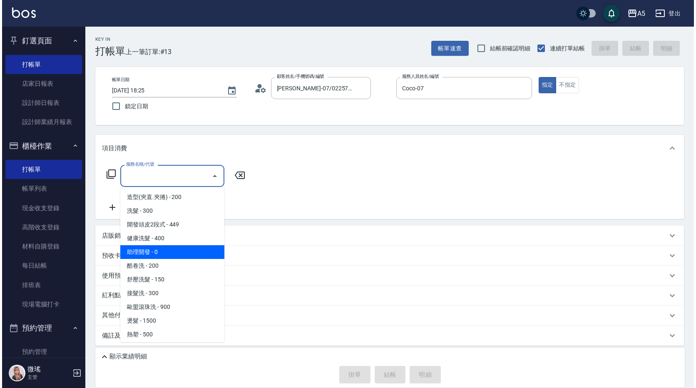
scroll to position [125, 0]
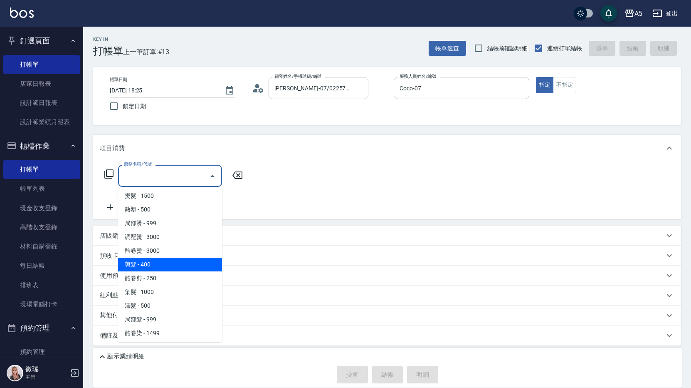
click at [149, 265] on span "剪髮 - 400" at bounding box center [170, 265] width 104 height 14
type input "剪髮(401)"
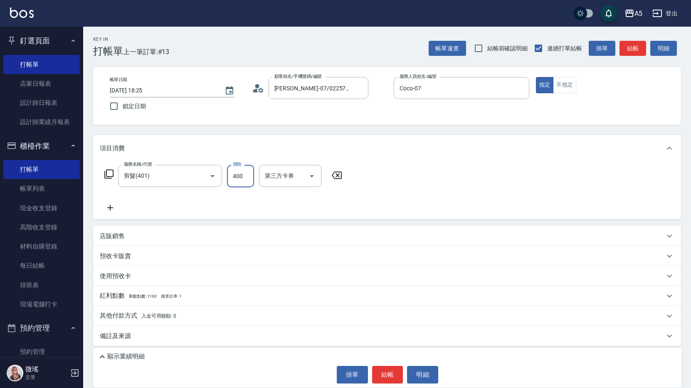
click at [245, 183] on input "400" at bounding box center [240, 176] width 27 height 22
type input "0"
type input "500"
type input "50"
type input "500"
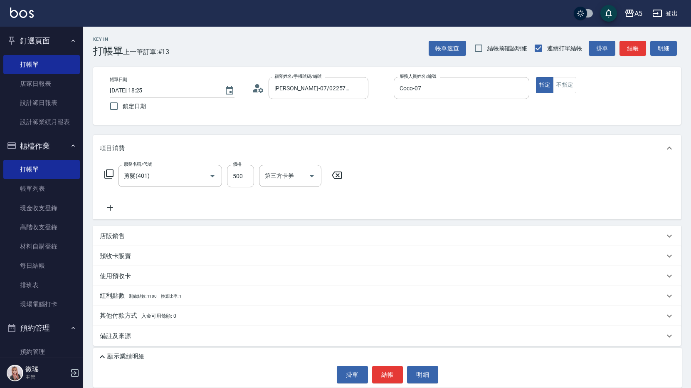
click at [108, 175] on icon at bounding box center [109, 174] width 10 height 10
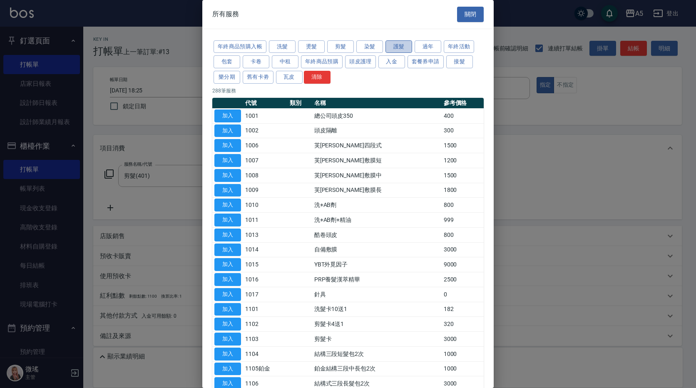
click at [397, 45] on button "護髮" at bounding box center [398, 46] width 27 height 13
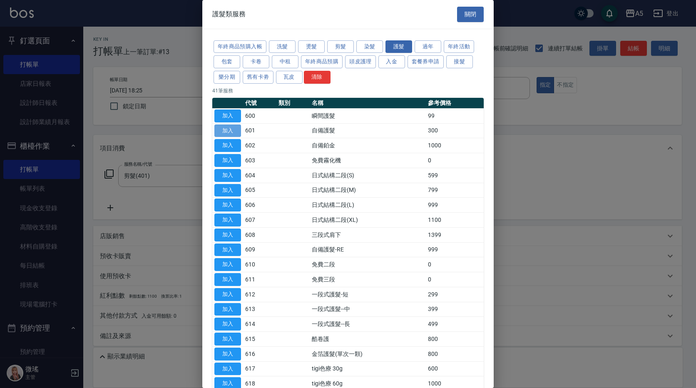
click at [234, 131] on button "加入" at bounding box center [227, 130] width 27 height 13
type input "80"
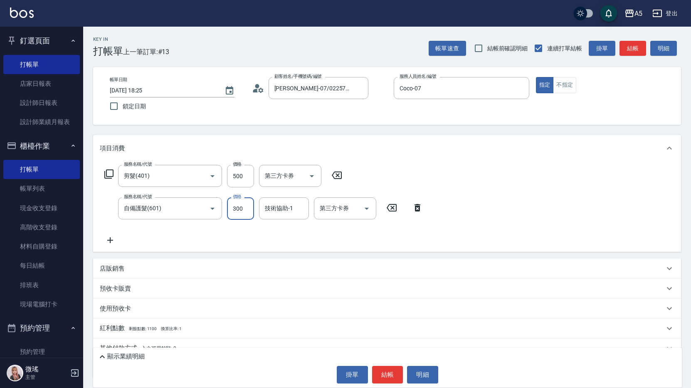
click at [235, 217] on input "300" at bounding box center [240, 208] width 27 height 22
type input "0"
type input "50"
type input "20"
type input "70"
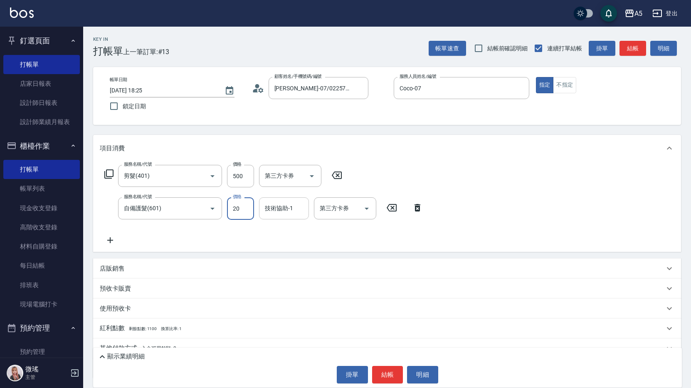
type input "200"
type input "250"
type input "2000"
click at [399, 374] on button "結帳" at bounding box center [387, 374] width 31 height 17
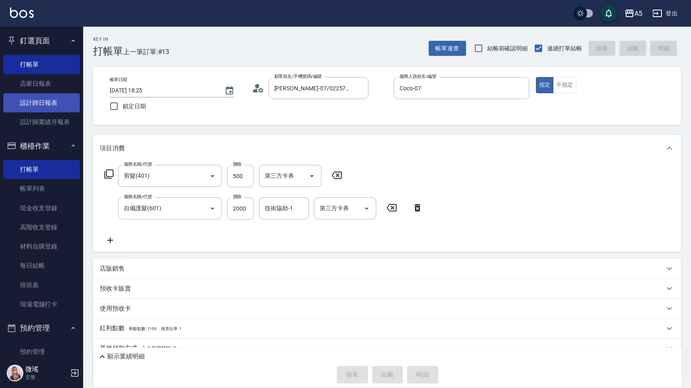
type input "2025/08/17 18:33"
type input "0"
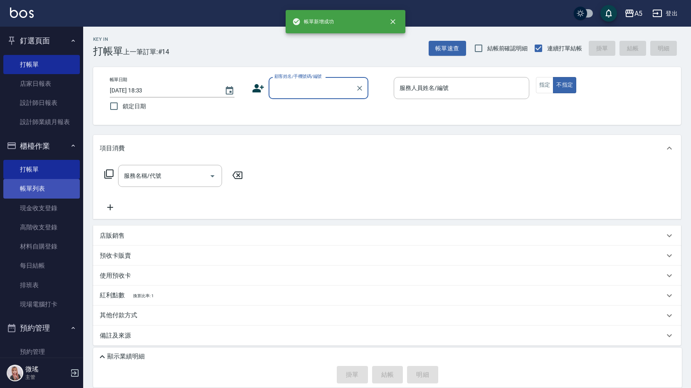
click at [39, 188] on link "帳單列表" at bounding box center [41, 188] width 77 height 19
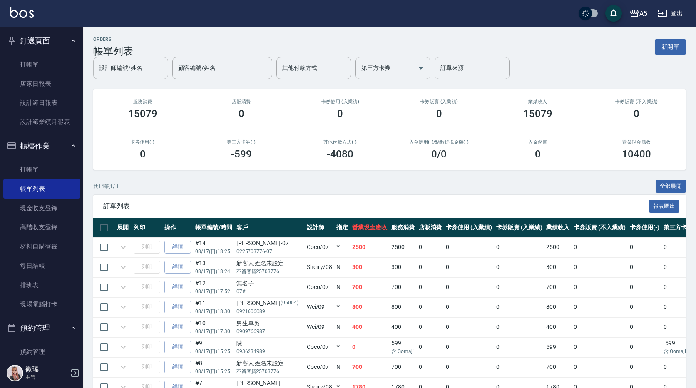
click at [168, 68] on div "設計師編號/姓名" at bounding box center [130, 68] width 75 height 22
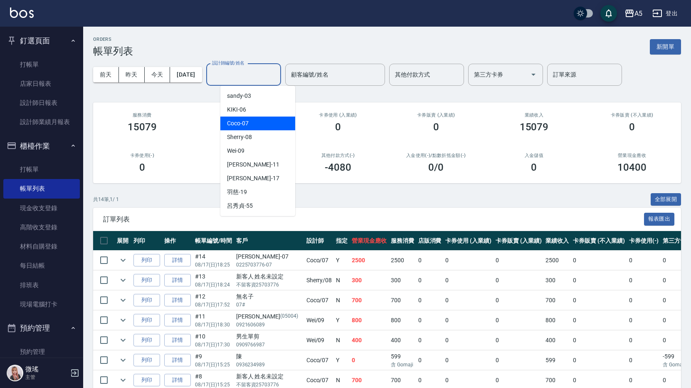
click at [246, 125] on span "Coco -07" at bounding box center [238, 123] width 22 height 9
type input "Coco-07"
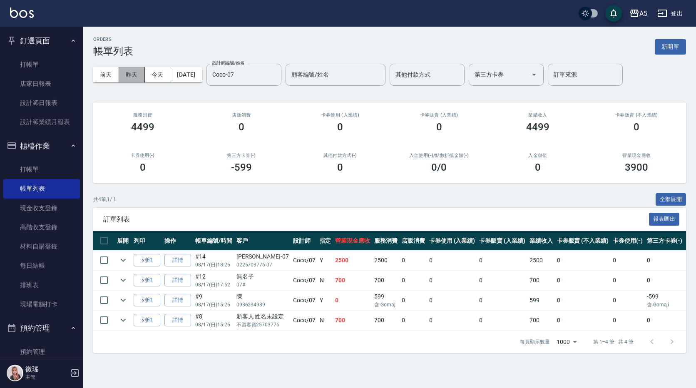
click at [133, 77] on button "昨天" at bounding box center [132, 74] width 26 height 15
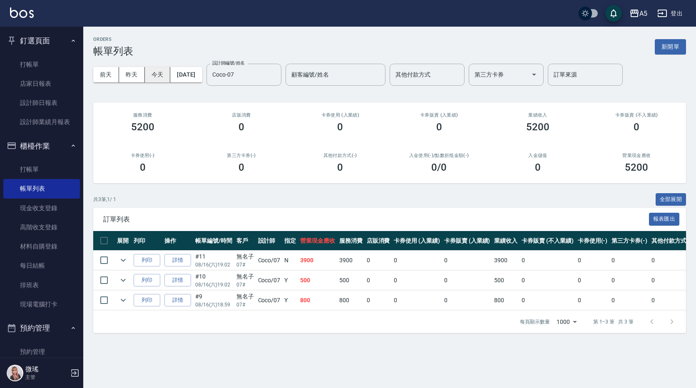
click at [165, 70] on button "今天" at bounding box center [158, 74] width 26 height 15
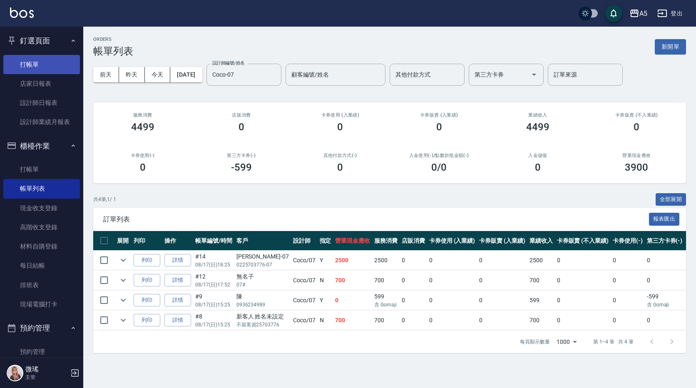
click at [45, 62] on link "打帳單" at bounding box center [41, 64] width 77 height 19
